Goal: Information Seeking & Learning: Find specific page/section

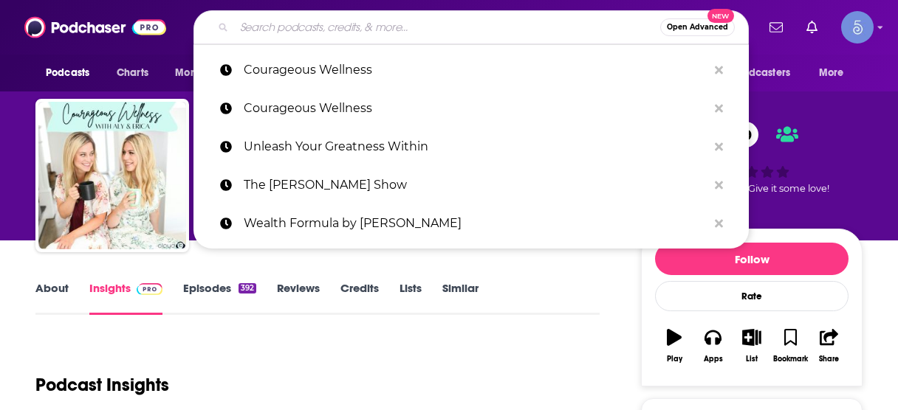
scroll to position [177, 0]
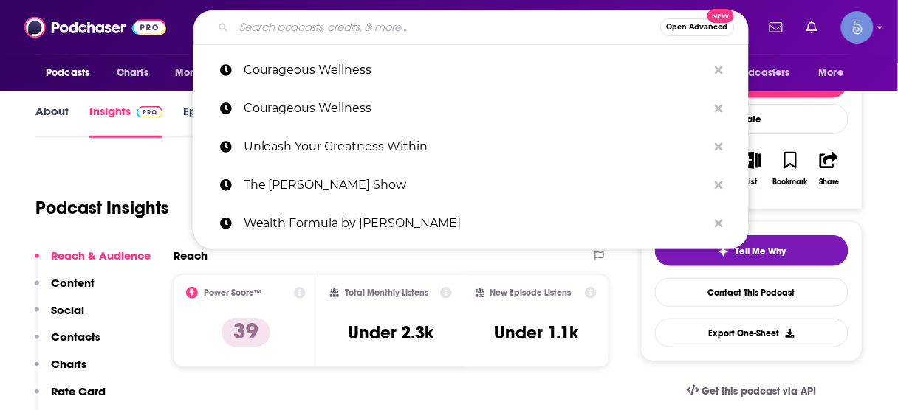
type input "The [PERSON_NAME] Show"
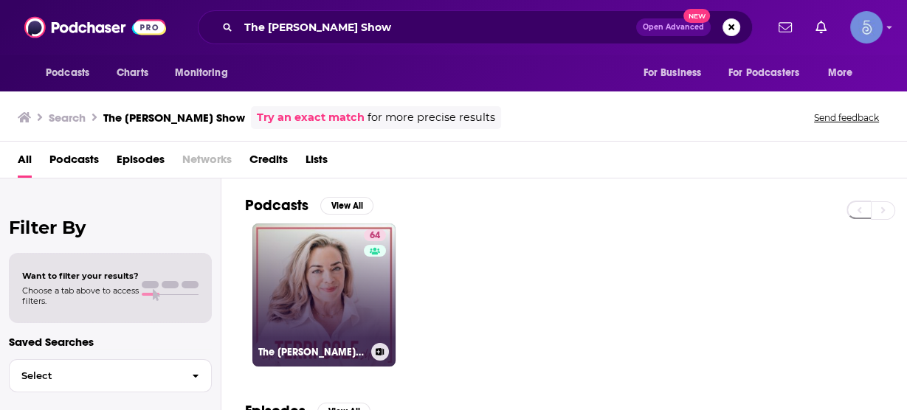
click at [355, 284] on link "64 The [PERSON_NAME] Show" at bounding box center [323, 295] width 143 height 143
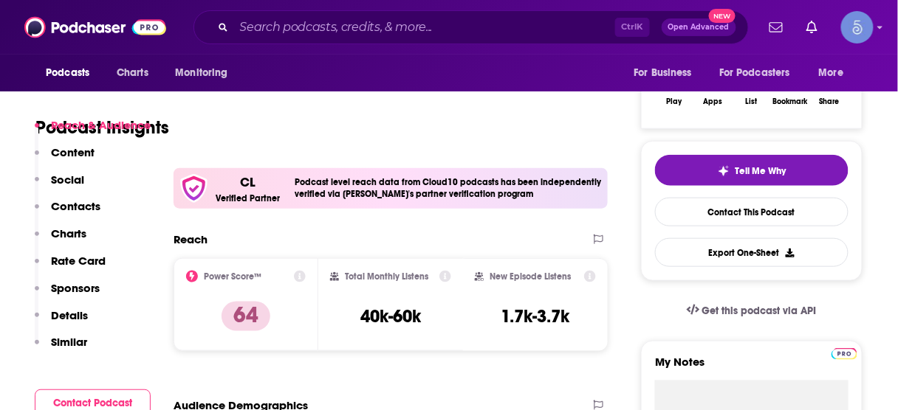
scroll to position [295, 0]
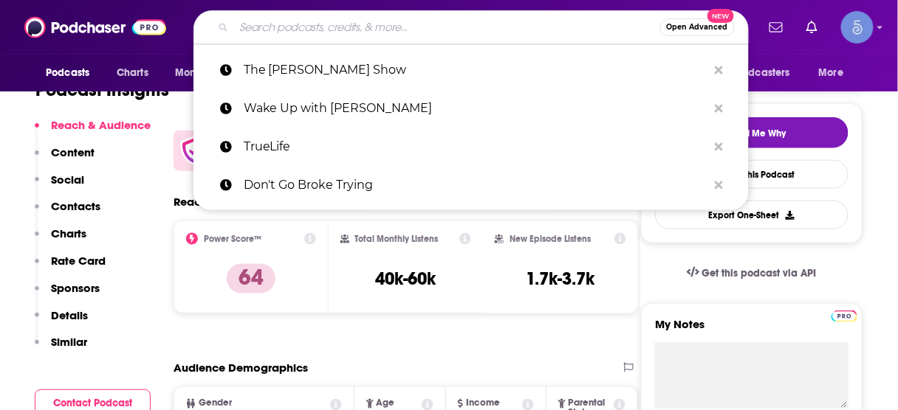
click at [419, 23] on input "Search podcasts, credits, & more..." at bounding box center [447, 28] width 426 height 24
paste input "The Biology of Trauma®"
type input "The Biology of Trauma®"
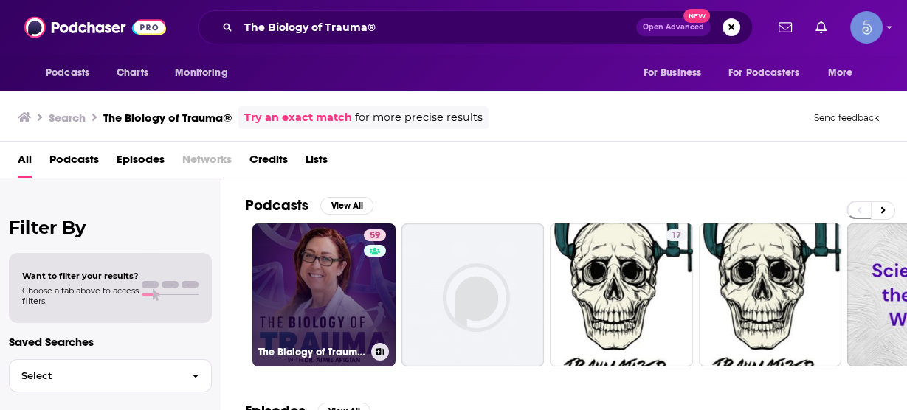
click at [319, 293] on link "59 The Biology of Trauma® With Dr. Aimie" at bounding box center [323, 295] width 143 height 143
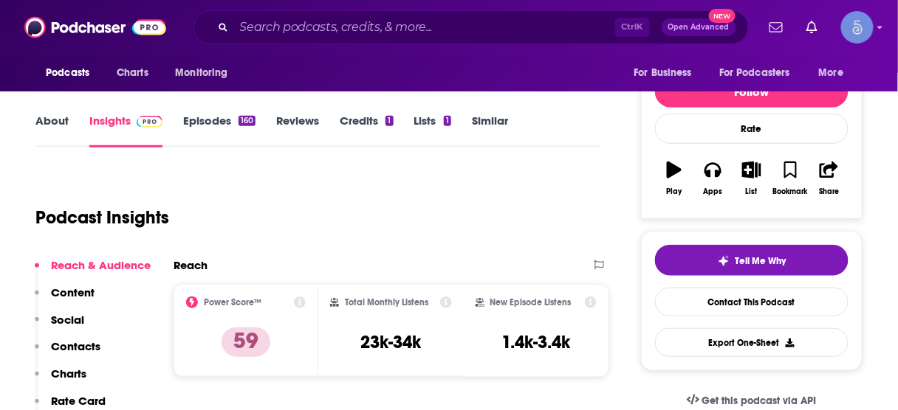
scroll to position [177, 0]
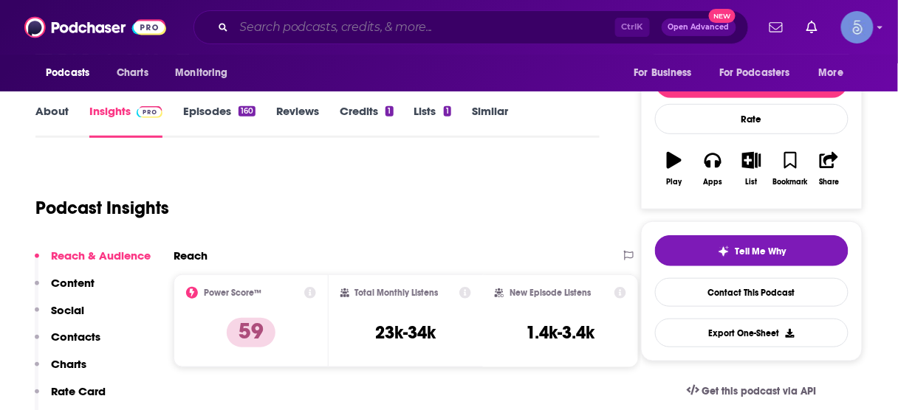
click at [488, 32] on input "Search podcasts, credits, & more..." at bounding box center [424, 28] width 381 height 24
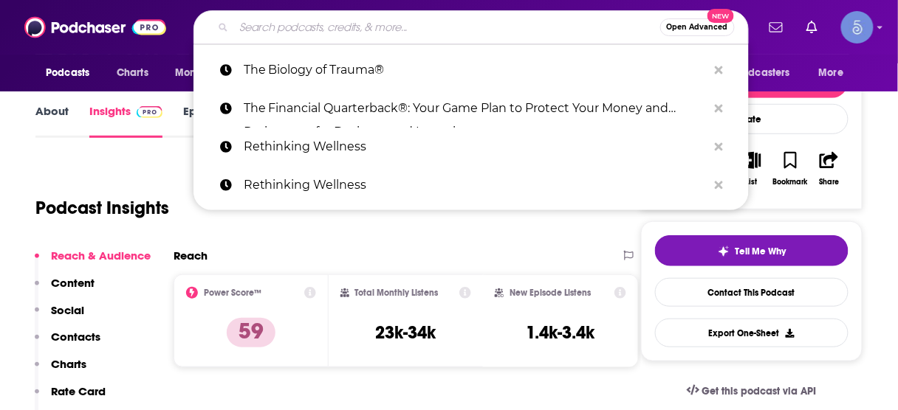
paste input "Live Well Be Well with [PERSON_NAME] [PERSON_NAME] | Health, Lifestyle, Nutriti…"
type input "Live Well Be Well with [PERSON_NAME] [PERSON_NAME] | Health, Lifestyle, Nutriti…"
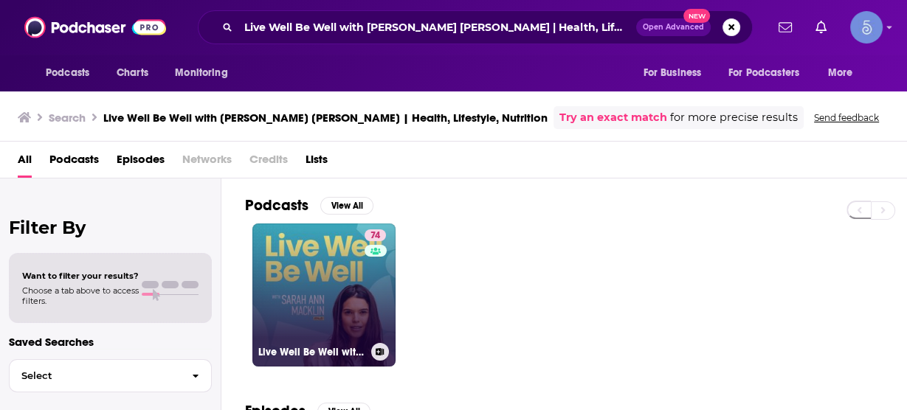
click at [319, 286] on link "74 Live Well Be Well with [PERSON_NAME] [PERSON_NAME] | Health, Lifestyle, Nutr…" at bounding box center [323, 295] width 143 height 143
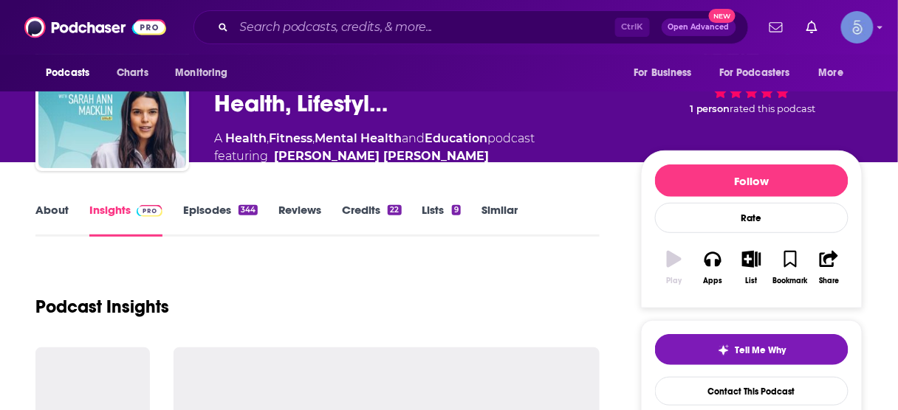
scroll to position [236, 0]
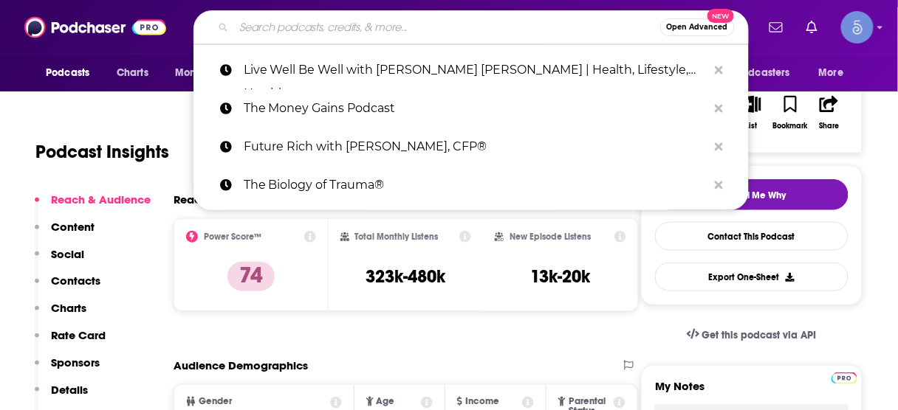
click at [435, 30] on input "Search podcasts, credits, & more..." at bounding box center [447, 28] width 426 height 24
paste input "Peaceful Power Podcast"
type input "Peaceful Power Podcast"
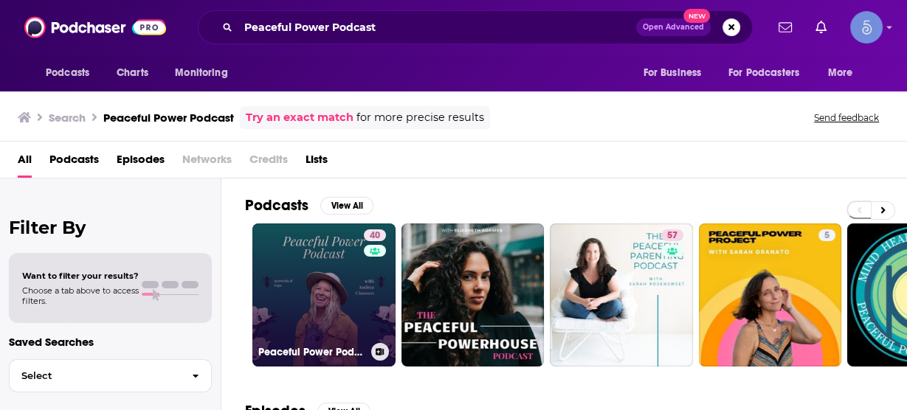
click at [320, 285] on link "40 Peaceful Power Podcast" at bounding box center [323, 295] width 143 height 143
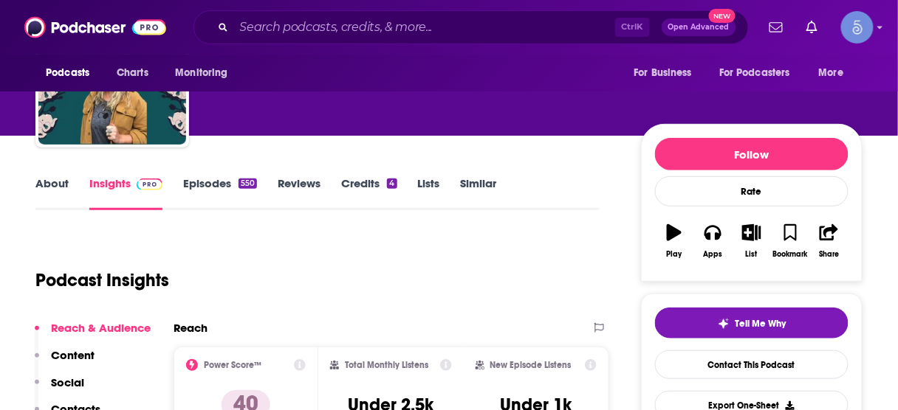
scroll to position [118, 0]
